Goal: Navigation & Orientation: Find specific page/section

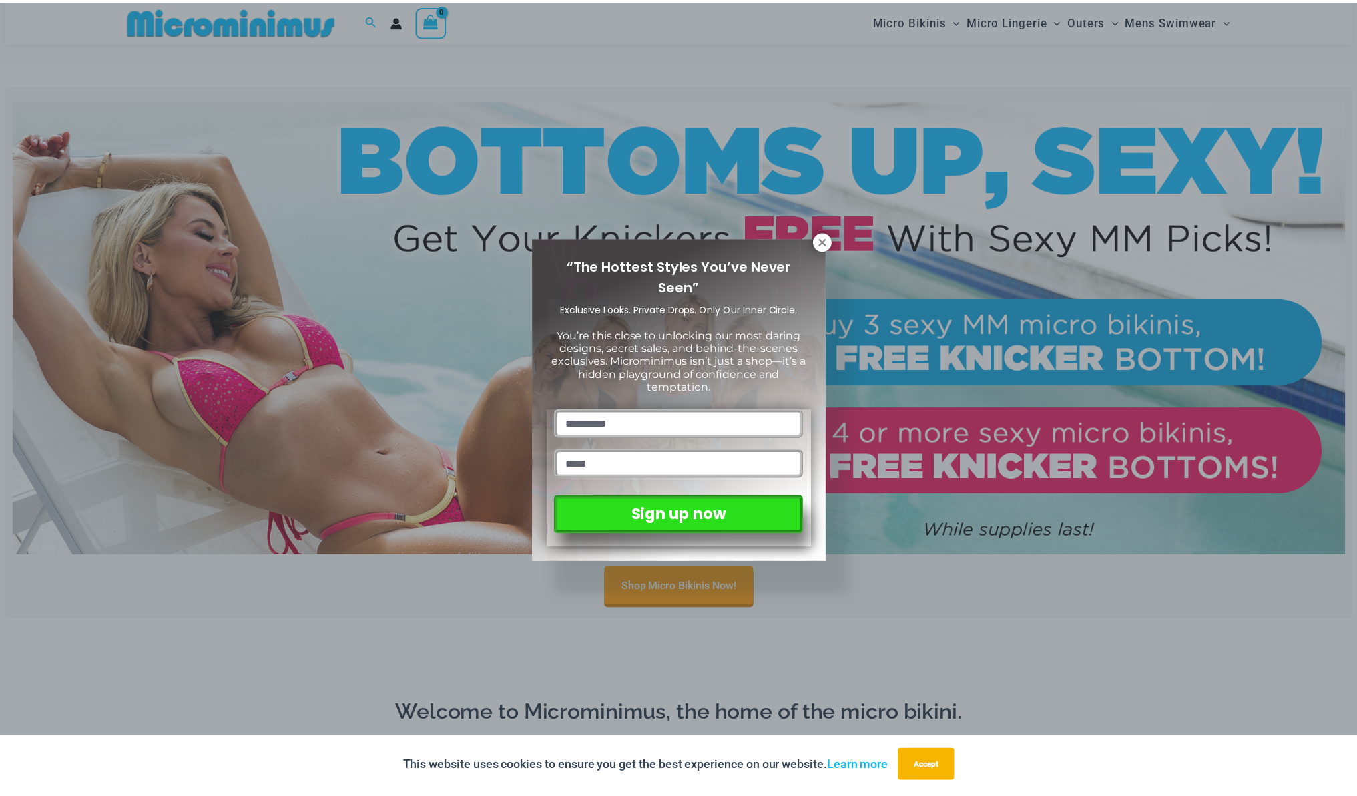
scroll to position [401, 0]
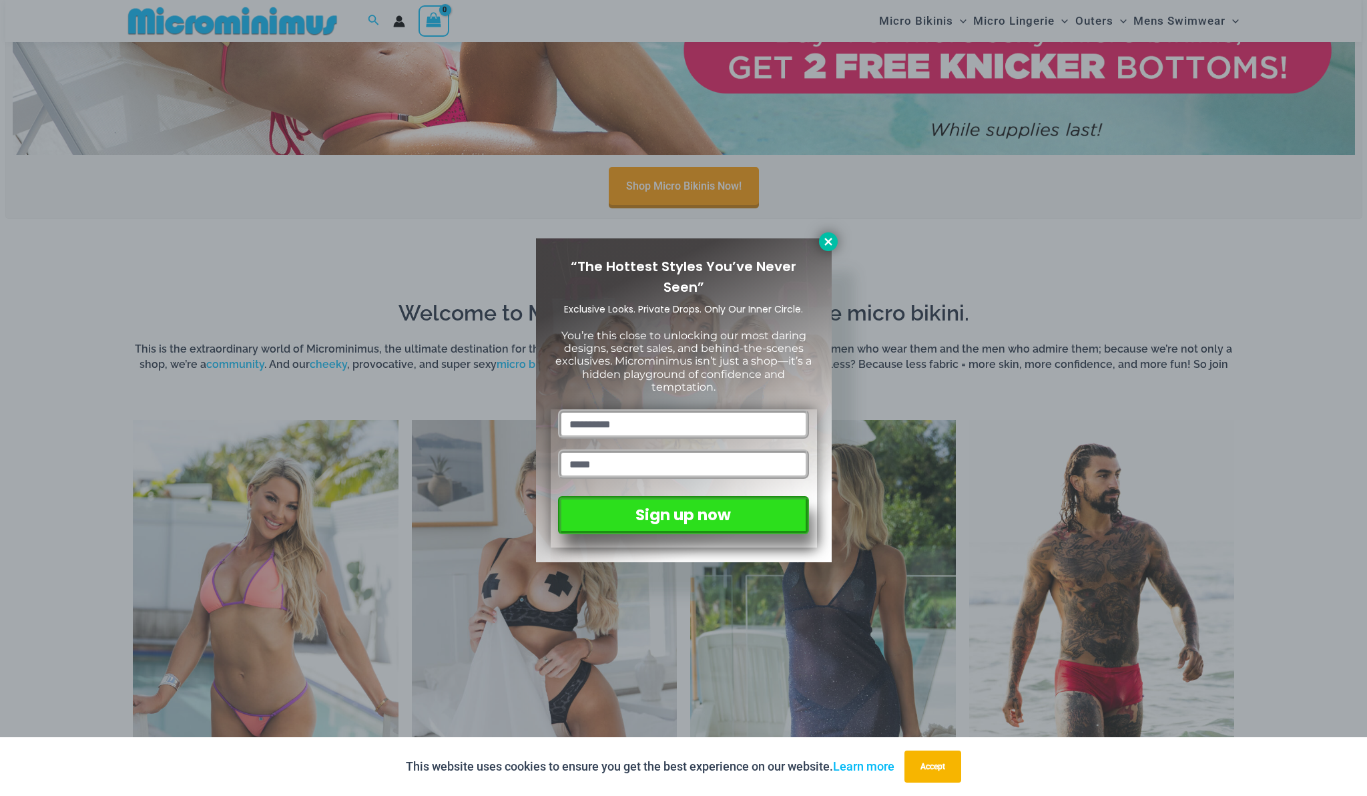
click at [823, 244] on icon at bounding box center [829, 242] width 12 height 12
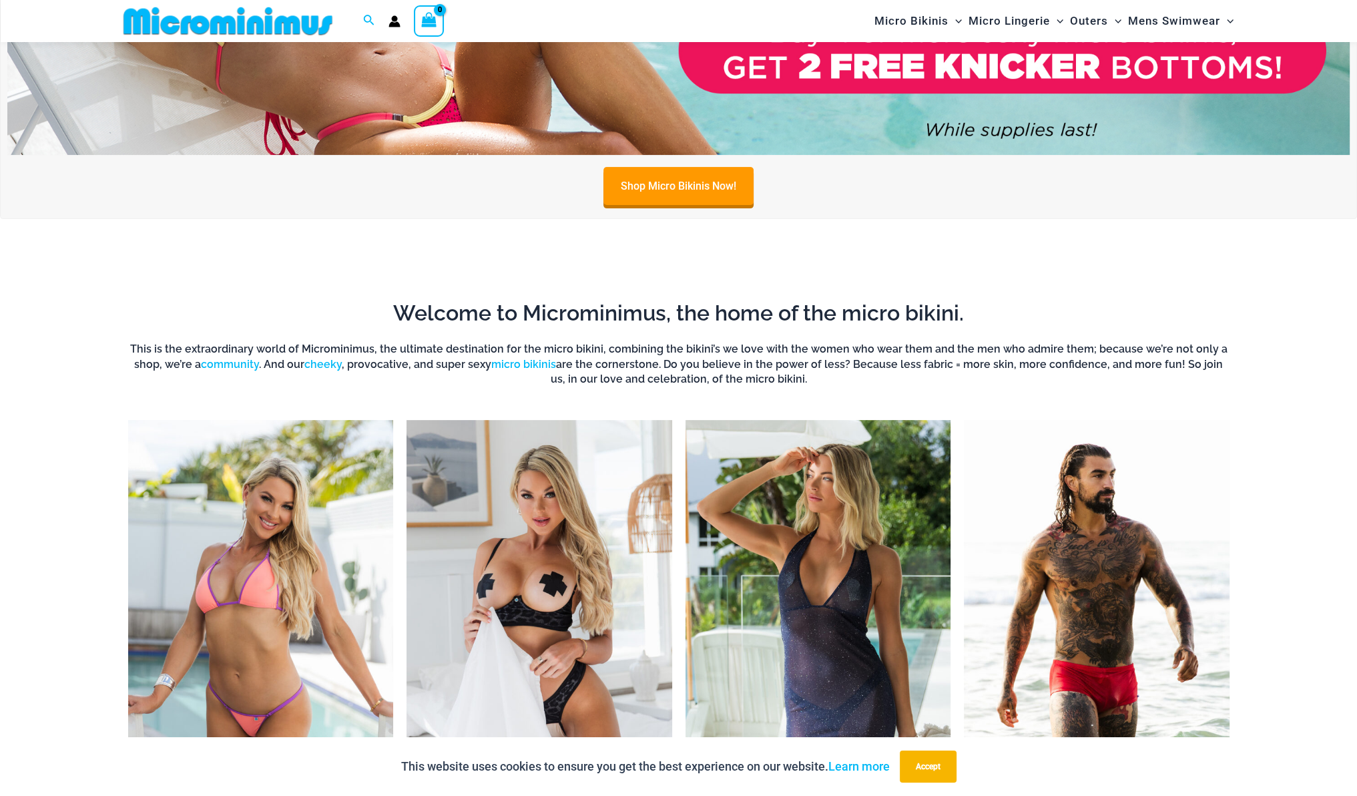
click at [259, 556] on img "Visit product category Micro Bikinis" at bounding box center [261, 624] width 266 height 408
click at [498, 497] on img "Visit product category Micro Lingerie" at bounding box center [540, 624] width 266 height 408
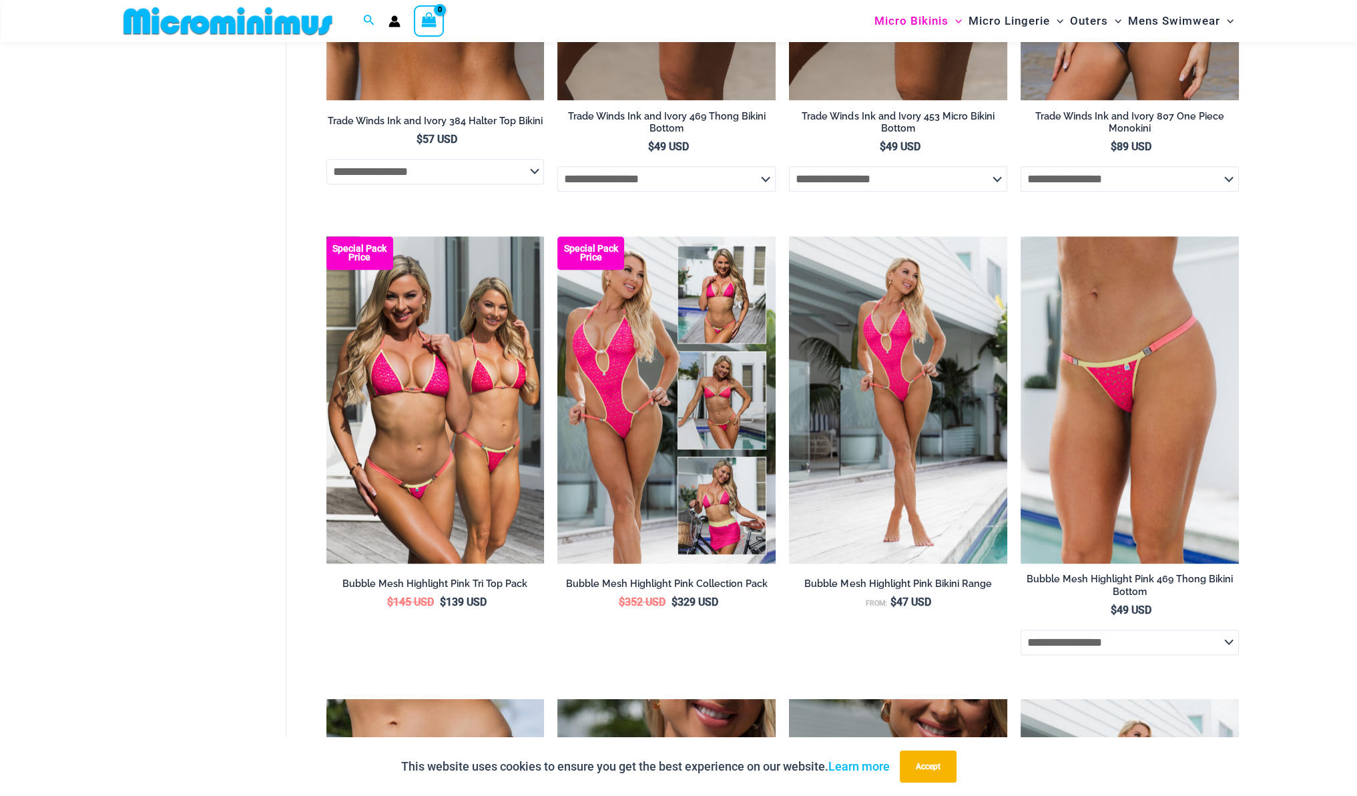
scroll to position [1202, 0]
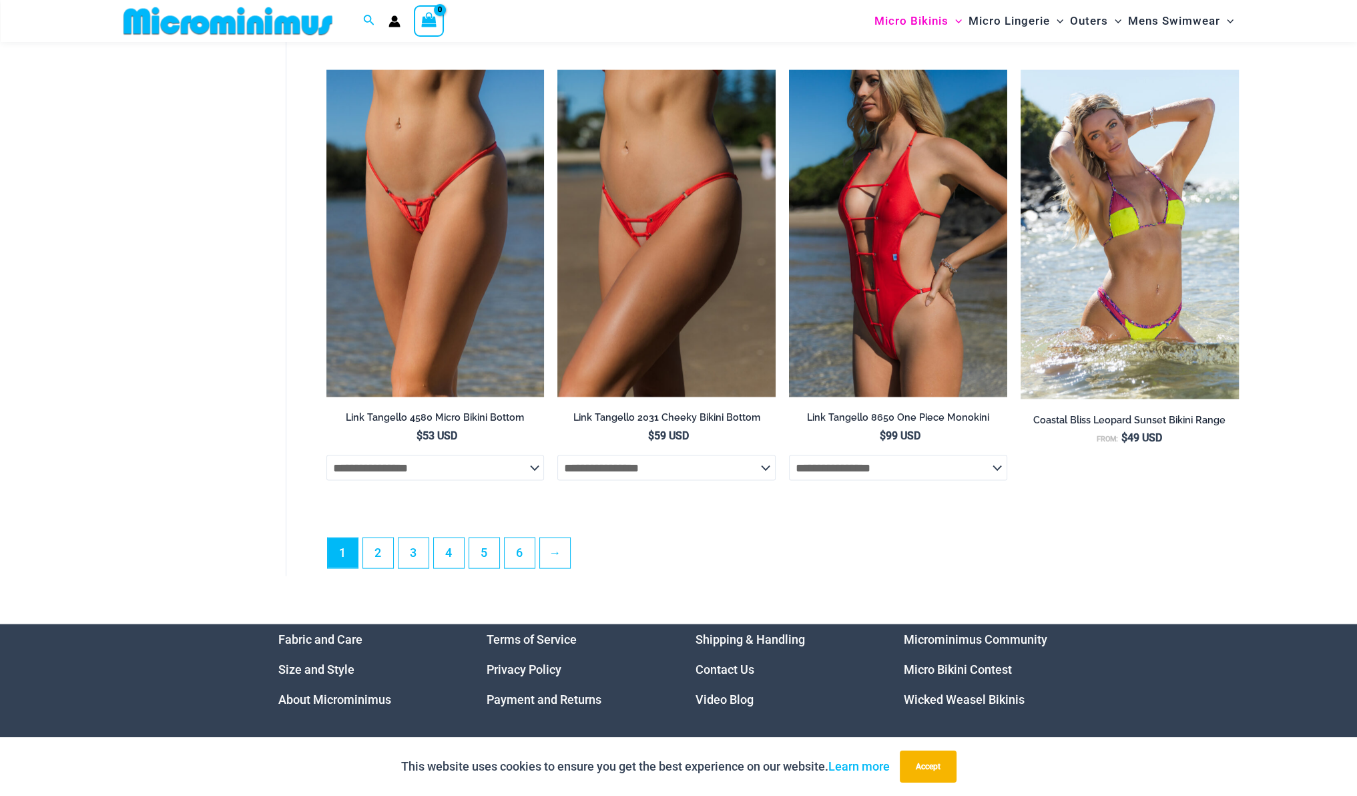
scroll to position [3689, 0]
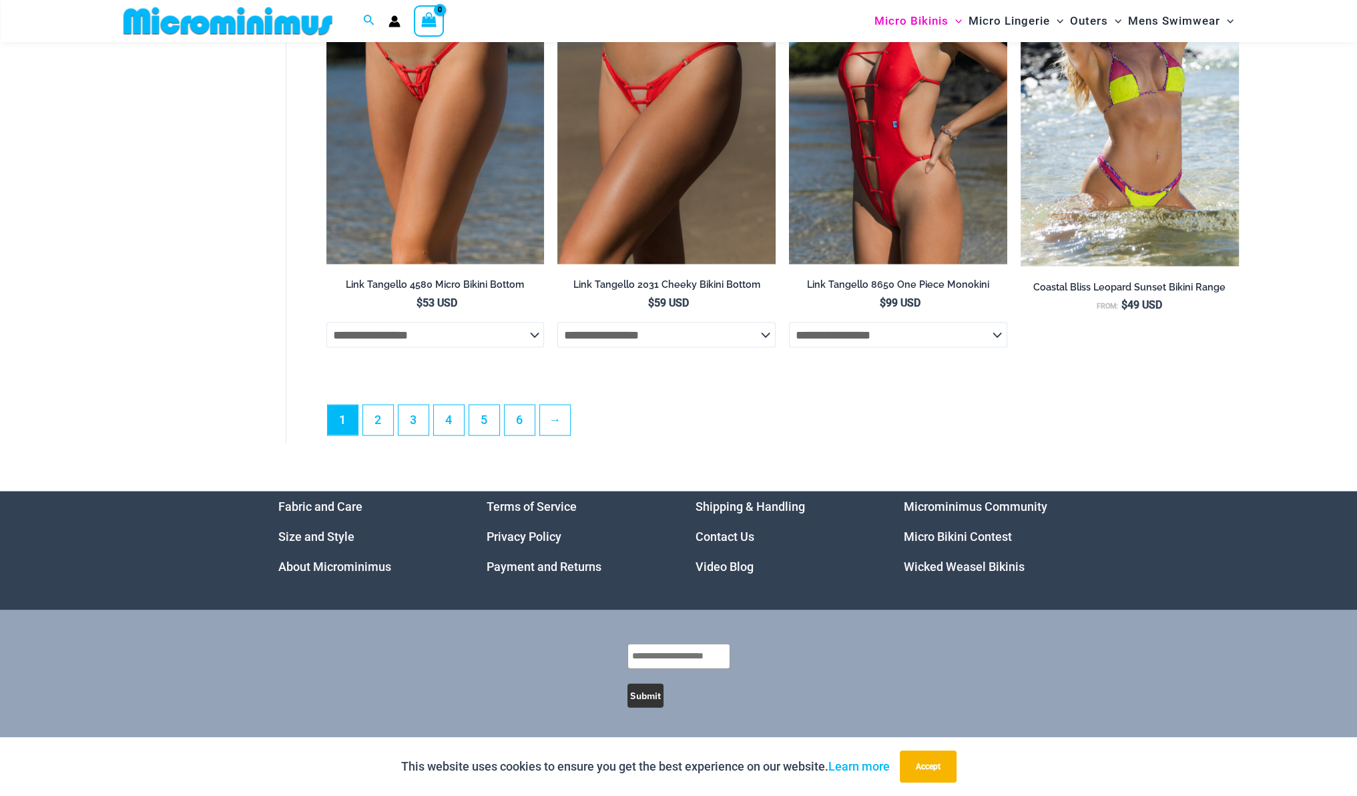
click at [729, 567] on link "Video Blog" at bounding box center [725, 567] width 58 height 14
